Goal: Check status: Check status

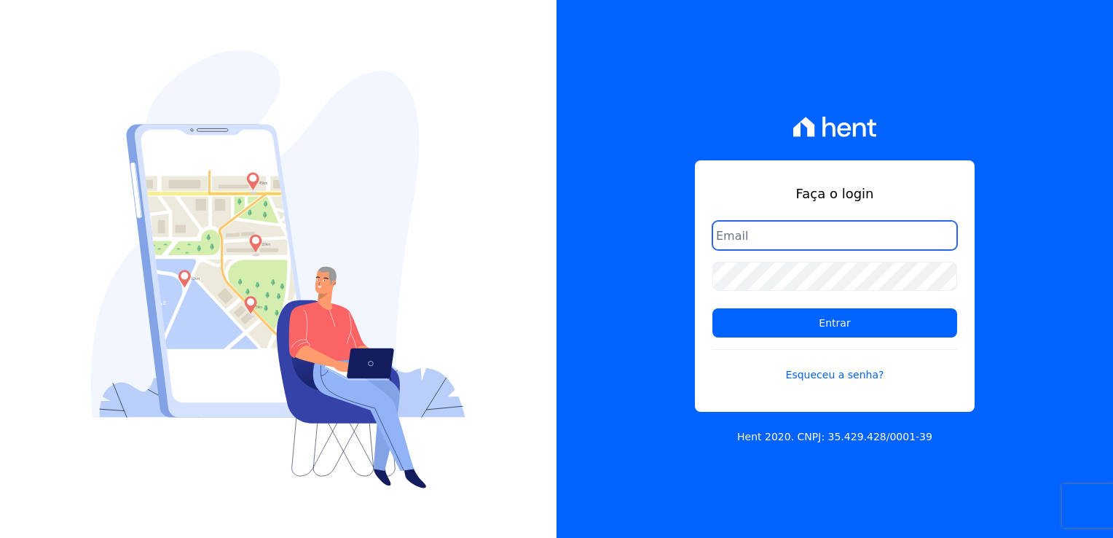
click at [769, 243] on input "email" at bounding box center [834, 235] width 245 height 29
type input "thayna@graalengenharia.com.br"
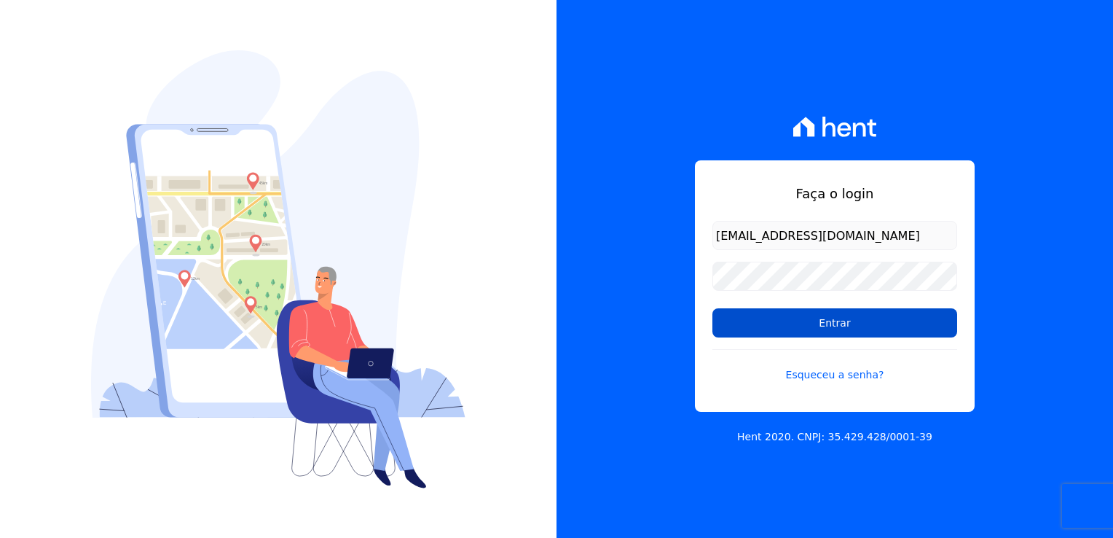
click at [843, 330] on input "Entrar" at bounding box center [834, 322] width 245 height 29
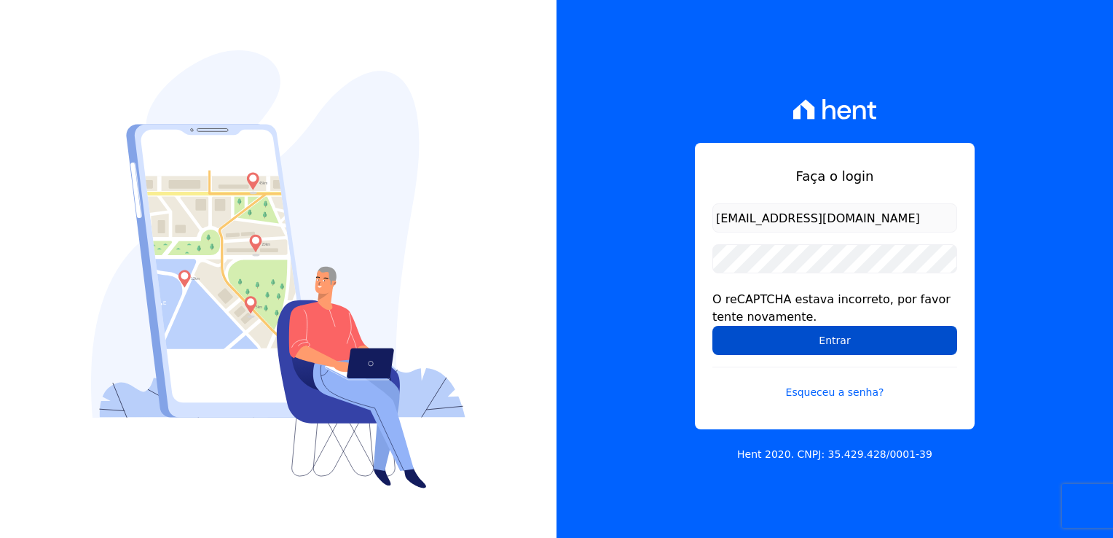
click at [850, 335] on input "Entrar" at bounding box center [834, 340] width 245 height 29
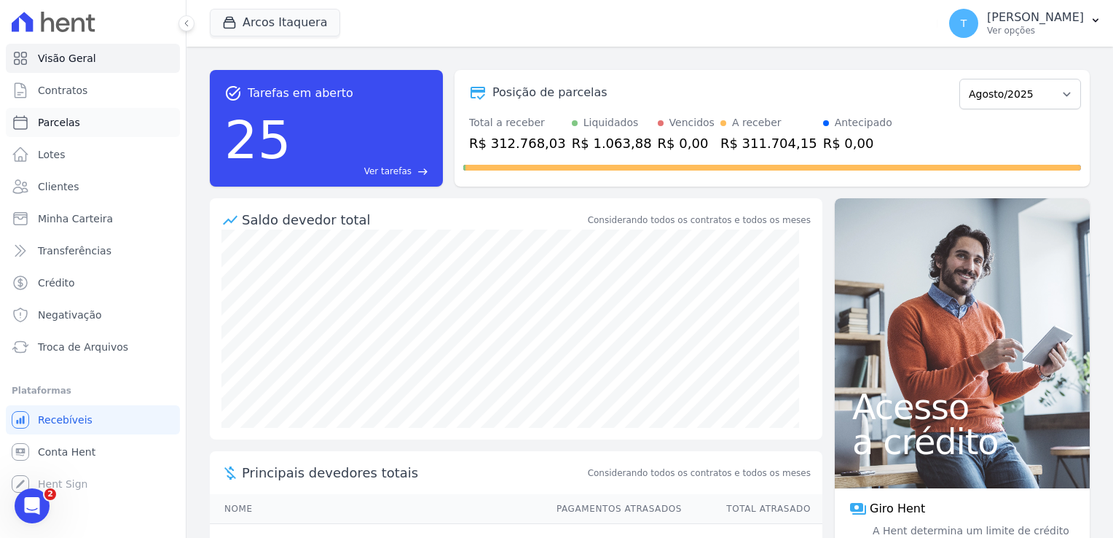
click at [64, 121] on span "Parcelas" at bounding box center [59, 122] width 42 height 15
select select
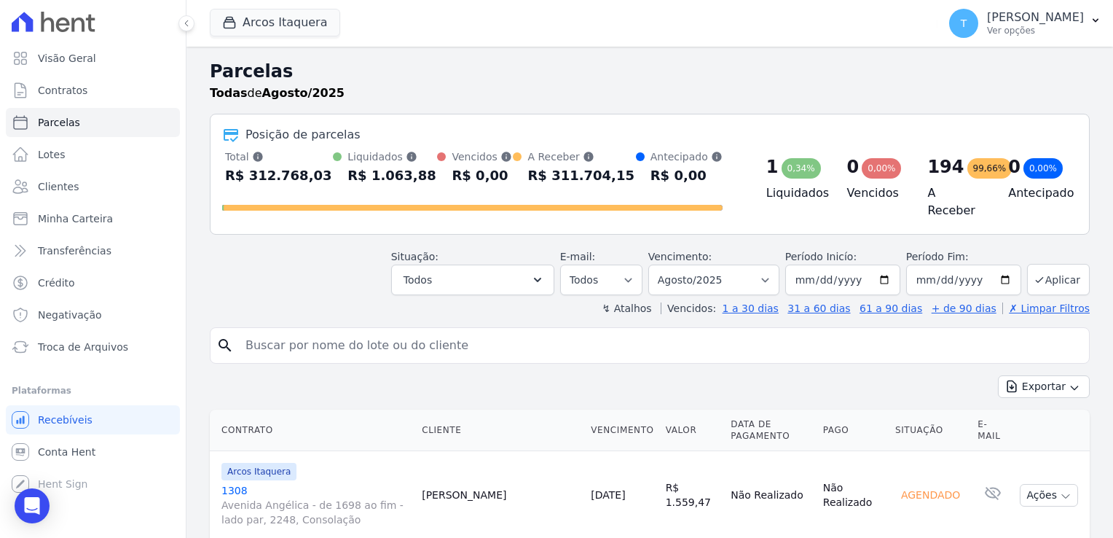
click at [318, 331] on input "search" at bounding box center [660, 345] width 846 height 29
click at [272, 28] on button "Arcos Itaquera" at bounding box center [275, 23] width 130 height 28
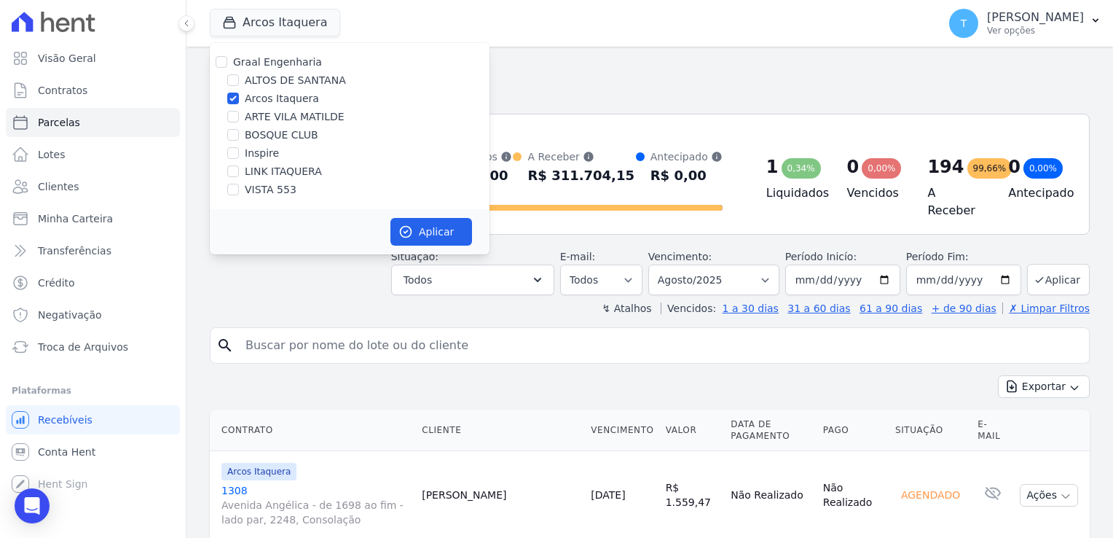
click at [216, 68] on div at bounding box center [222, 62] width 12 height 15
click at [221, 60] on input "Graal Engenharia" at bounding box center [222, 62] width 12 height 12
checkbox input "true"
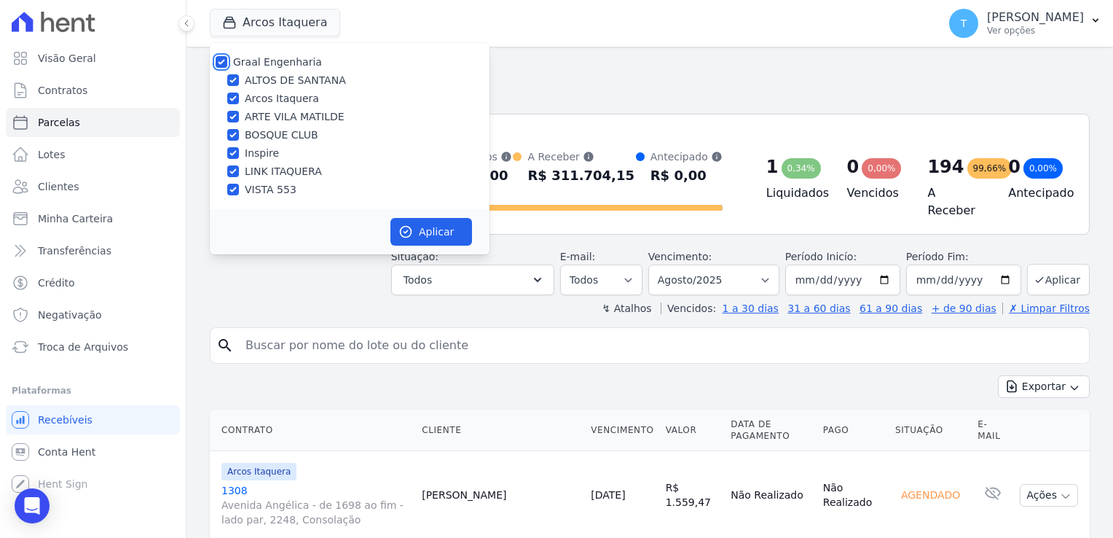
checkbox input "true"
click at [405, 231] on icon "button" at bounding box center [405, 231] width 15 height 15
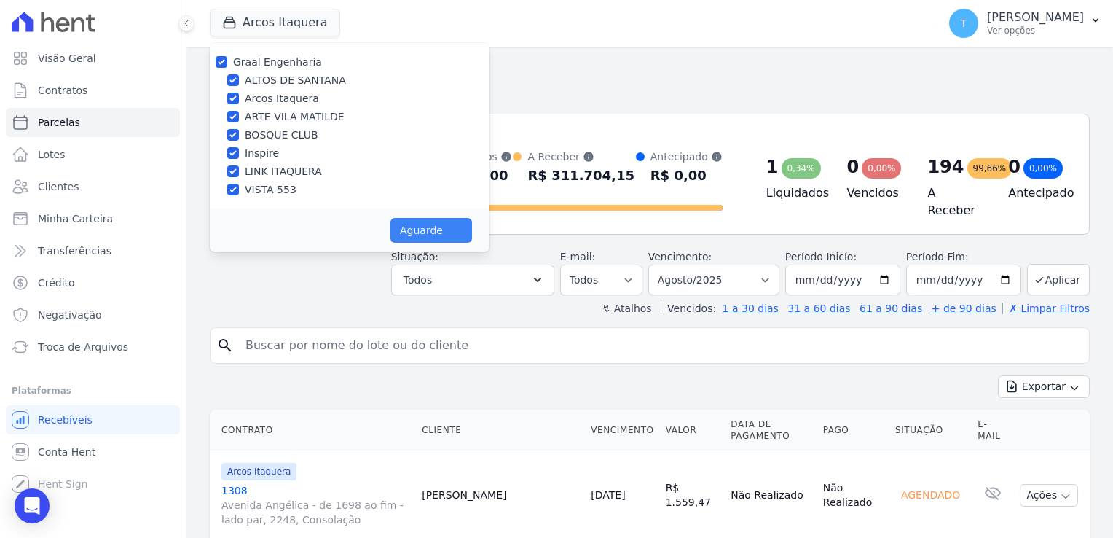
select select
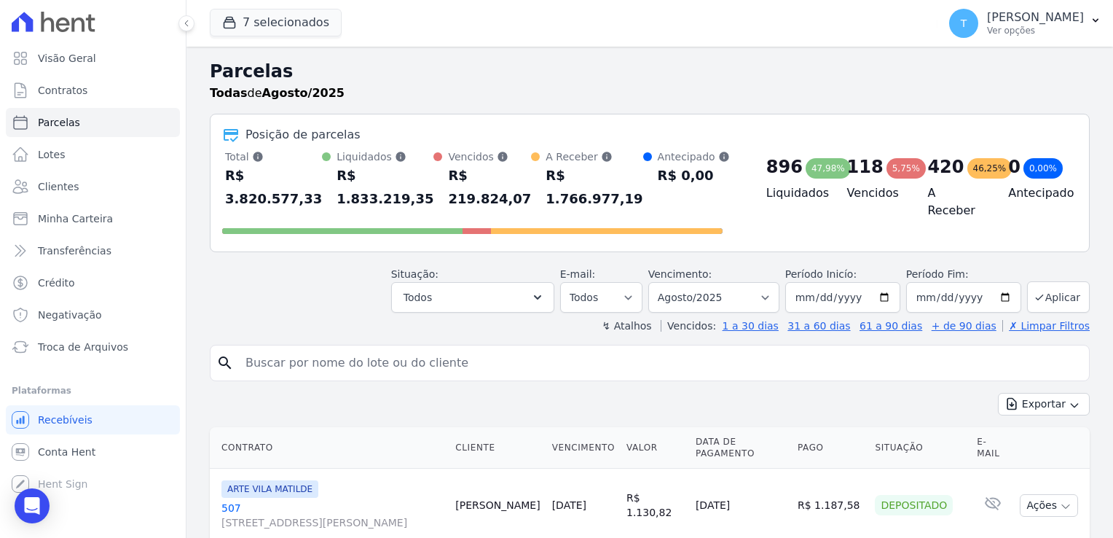
click at [300, 348] on input "search" at bounding box center [660, 362] width 846 height 29
paste input "[PERSON_NAME]"
type input "[PERSON_NAME]"
select select
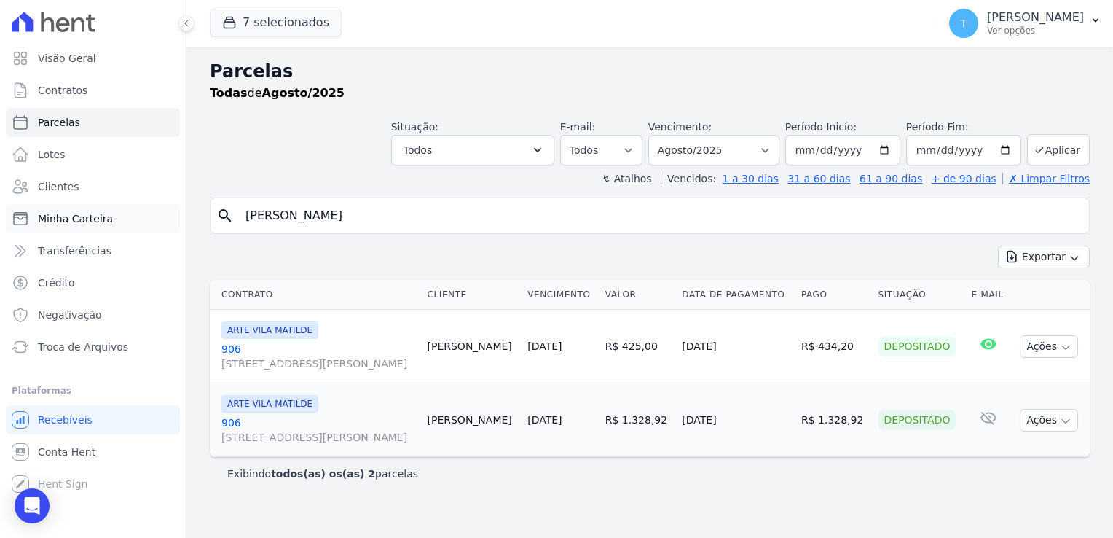
click at [76, 221] on span "Minha Carteira" at bounding box center [75, 218] width 75 height 15
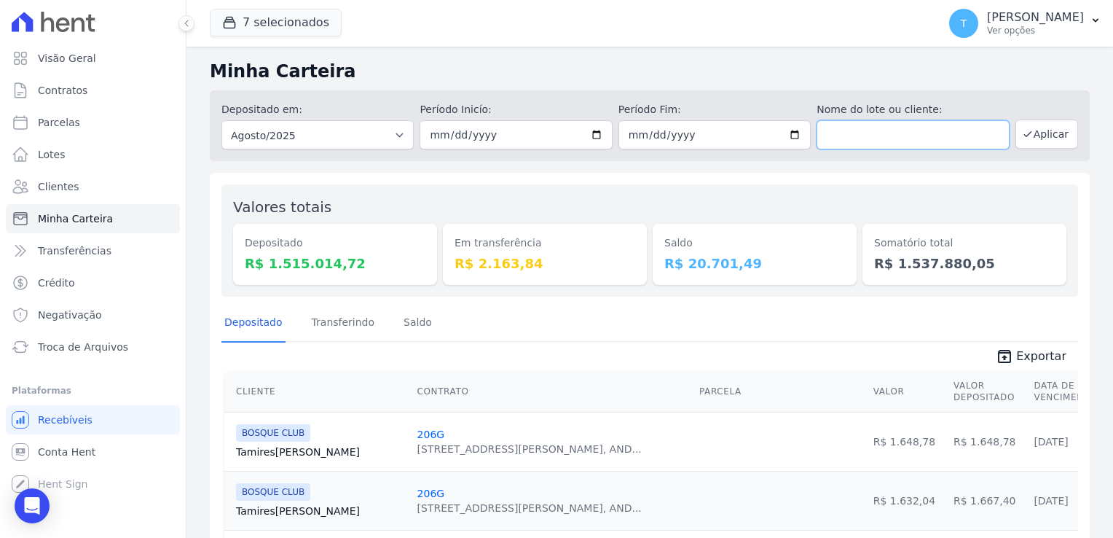
click at [894, 137] on input "text" at bounding box center [912, 134] width 192 height 29
paste input "[PERSON_NAME]"
type input "[PERSON_NAME]"
click at [1040, 130] on button "Aplicar" at bounding box center [1046, 133] width 63 height 29
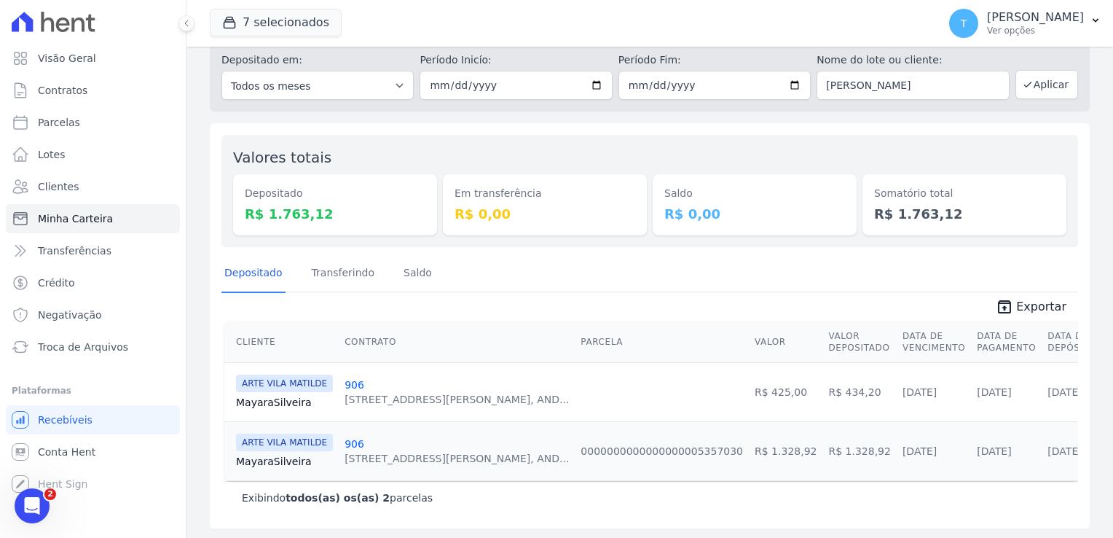
click at [280, 403] on link "Mayara [GEOGRAPHIC_DATA]" at bounding box center [284, 402] width 97 height 15
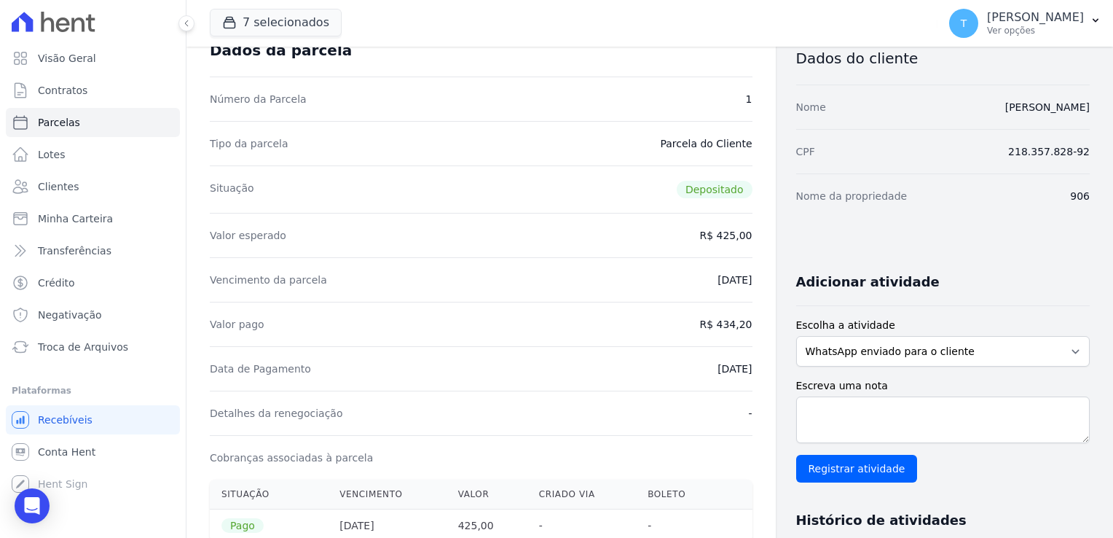
scroll to position [73, 0]
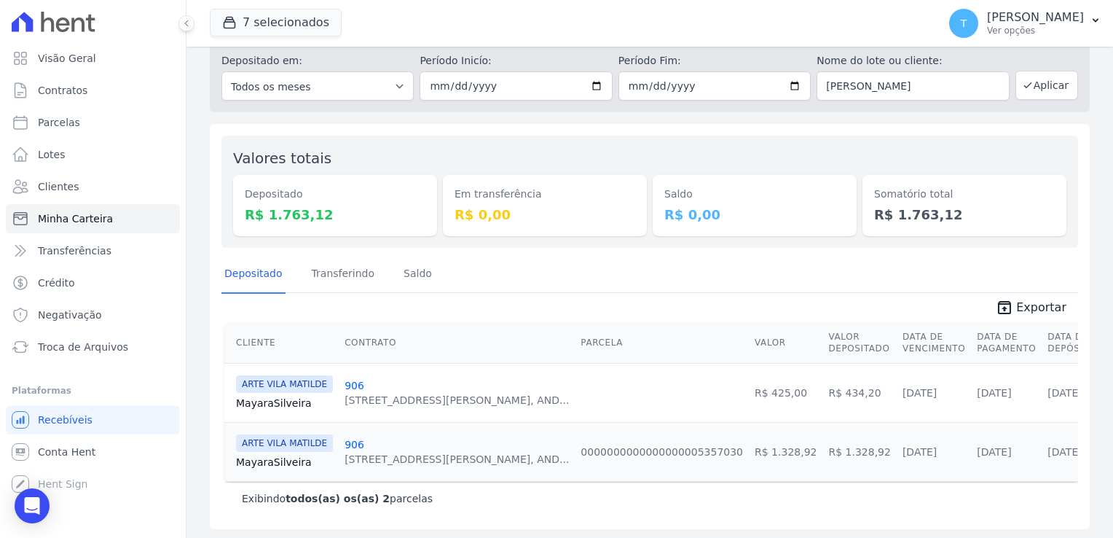
scroll to position [50, 0]
click at [272, 463] on link "Mayara [GEOGRAPHIC_DATA]" at bounding box center [284, 461] width 97 height 15
